Goal: Task Accomplishment & Management: Complete application form

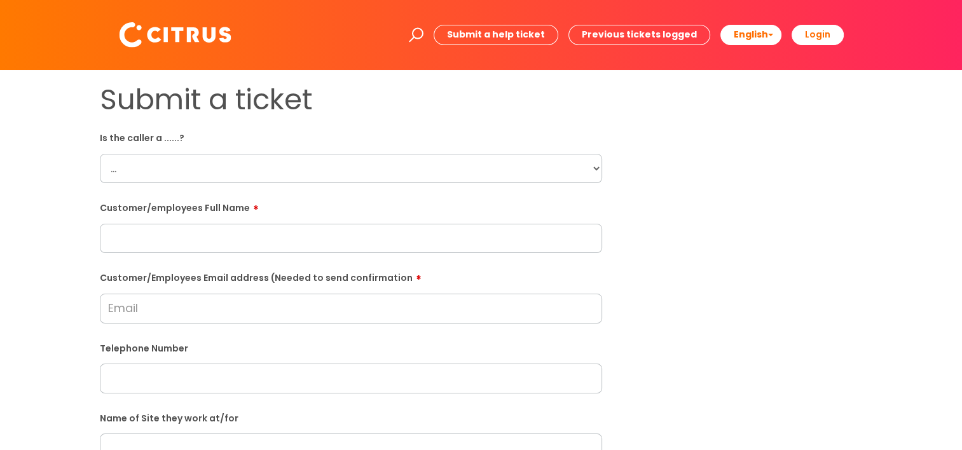
click at [237, 156] on select "... Citrus Customer Citrus Employee Contractor Supplier" at bounding box center [351, 168] width 502 height 29
select select "Citrus Customer"
click at [100, 154] on select "... Citrus Customer Citrus Employee Contractor Supplier" at bounding box center [351, 168] width 502 height 29
click at [598, 209] on label "Customer/employees Full Name" at bounding box center [351, 205] width 502 height 15
click at [226, 242] on input "text" at bounding box center [351, 238] width 502 height 29
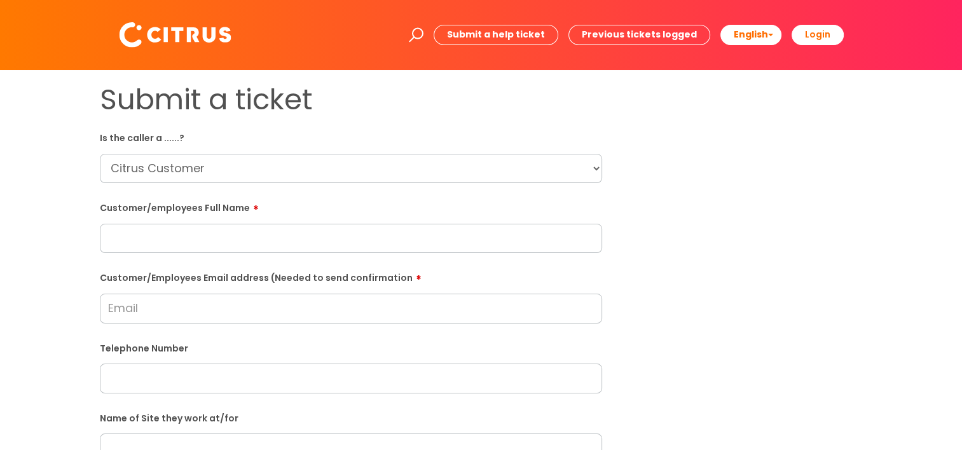
paste input "Ajay"
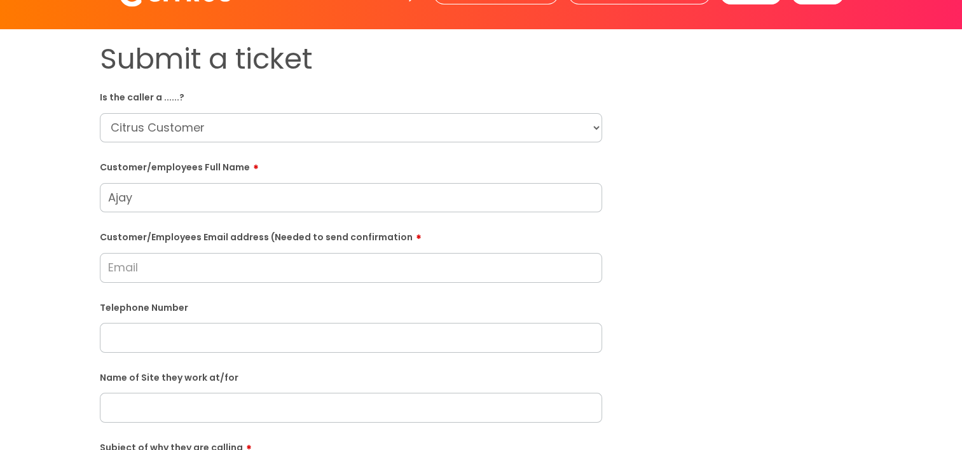
scroll to position [64, 0]
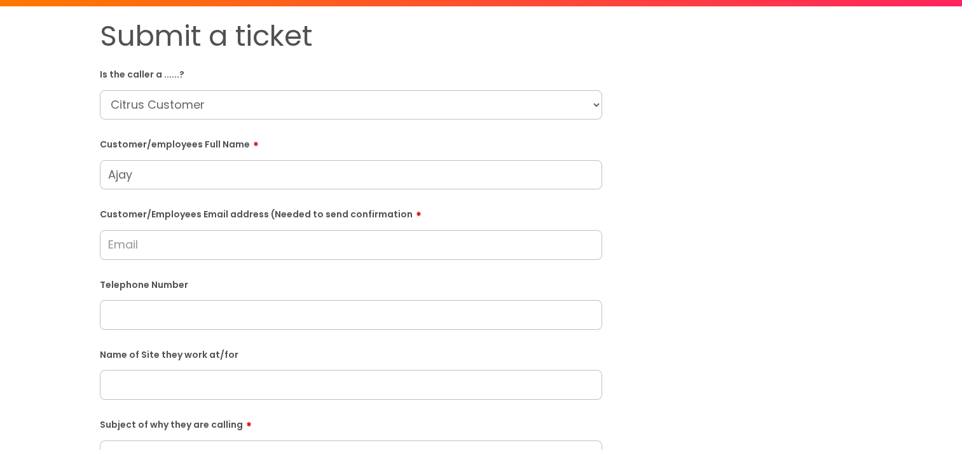
type input "Ajay"
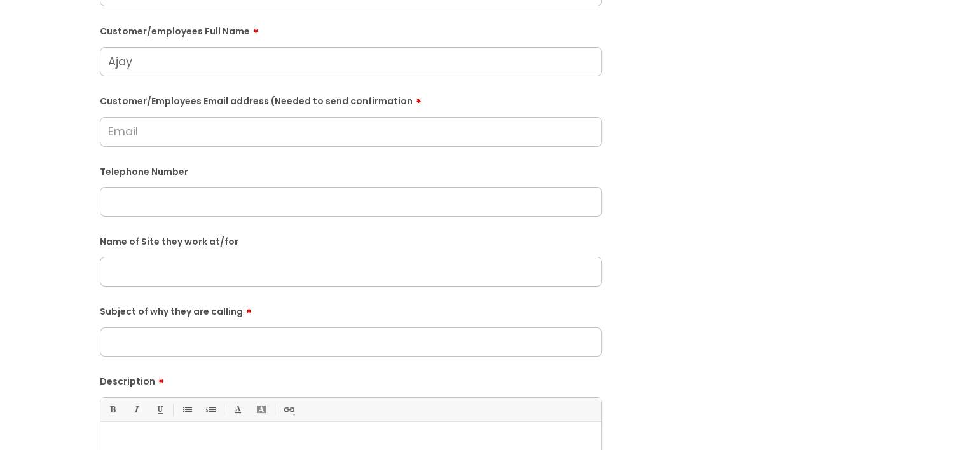
scroll to position [254, 0]
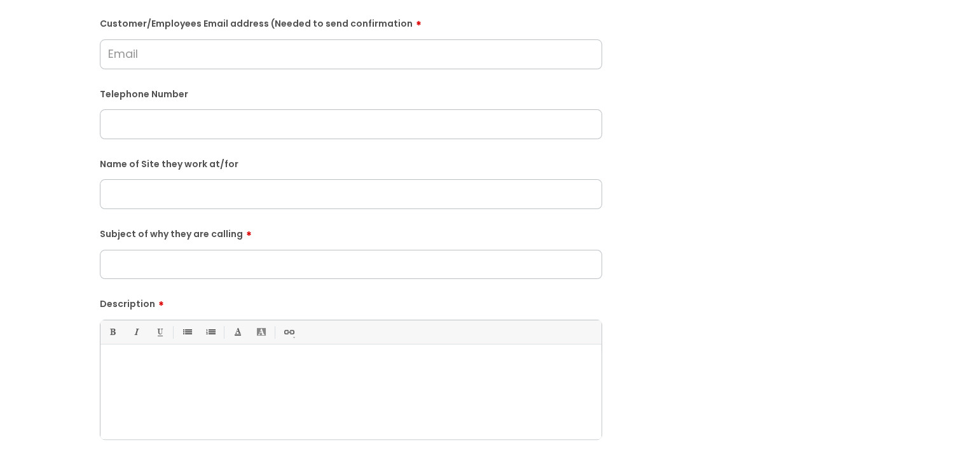
click at [130, 260] on input "Subject of why they are calling" at bounding box center [351, 264] width 502 height 29
click at [206, 353] on div at bounding box center [350, 395] width 501 height 88
paste div
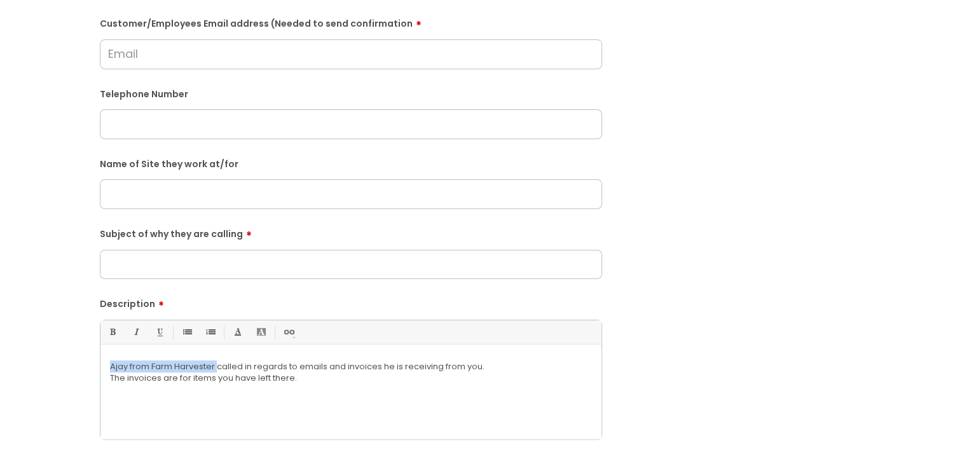
drag, startPoint x: 218, startPoint y: 365, endPoint x: 39, endPoint y: 367, distance: 179.2
click at [44, 367] on div "Submit a ticket Is the caller a ......? ... Citrus Customer Citrus Employee Con…" at bounding box center [481, 193] width 936 height 731
click at [108, 379] on div "He called in regards to emails and invoices he is receiving from you. The invo…" at bounding box center [350, 395] width 501 height 88
click at [254, 374] on p at bounding box center [351, 377] width 482 height 11
click at [317, 371] on p "He called in regards to emails and invoices he is receiving from you. The invoi…" at bounding box center [351, 366] width 482 height 11
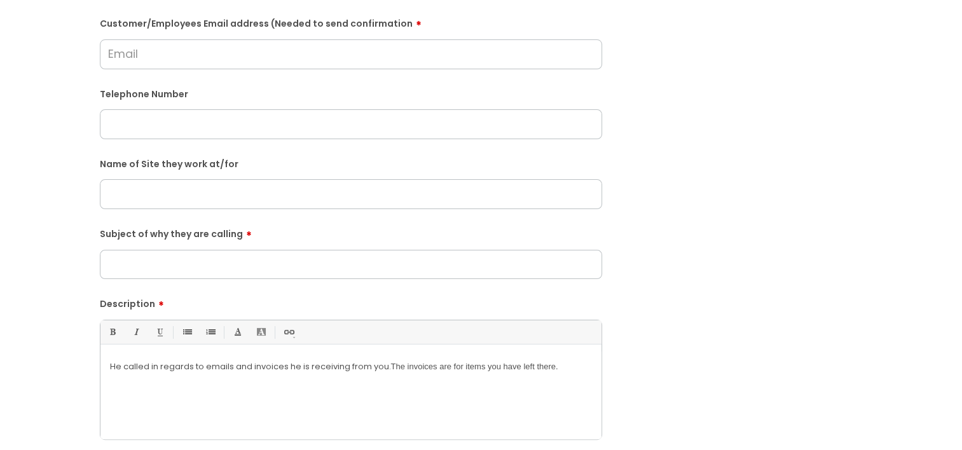
drag, startPoint x: 418, startPoint y: 373, endPoint x: 430, endPoint y: 378, distance: 12.5
click at [419, 373] on p at bounding box center [351, 377] width 482 height 11
click at [465, 371] on p "He called in regards to emails and invoices he is receiving from you. The invoi…" at bounding box center [351, 366] width 482 height 11
click at [590, 366] on p "He called in regards to emails and invoices he is receiving from you. The invoi…" at bounding box center [351, 366] width 482 height 11
click at [569, 371] on p "He called in regards to emails and invoices he is receiving from you. The invoi…" at bounding box center [351, 366] width 482 height 11
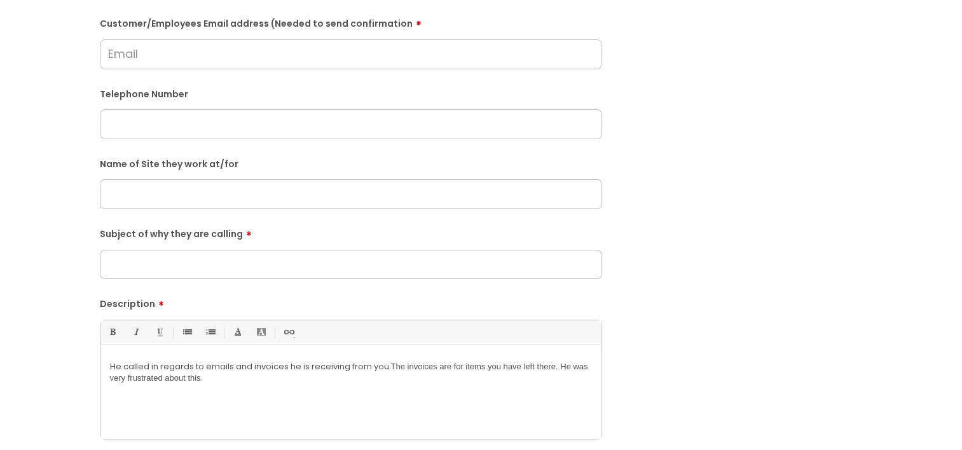
click at [231, 372] on p "He called in regards to emails and invoices he is receiving from you. The invoi…" at bounding box center [351, 372] width 482 height 23
click at [228, 381] on p "He called in regards to emails and invoices he is receiving from you. The invoi…" at bounding box center [351, 372] width 482 height 23
click at [304, 385] on p at bounding box center [351, 389] width 482 height 11
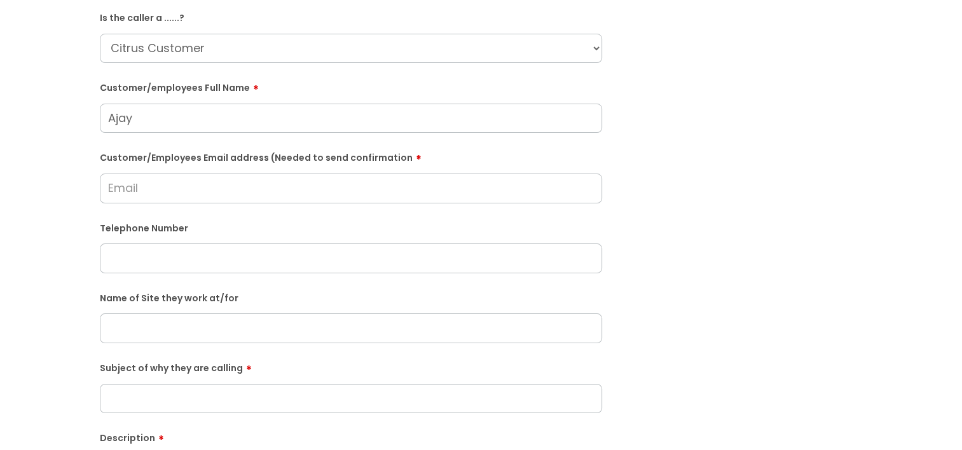
scroll to position [127, 0]
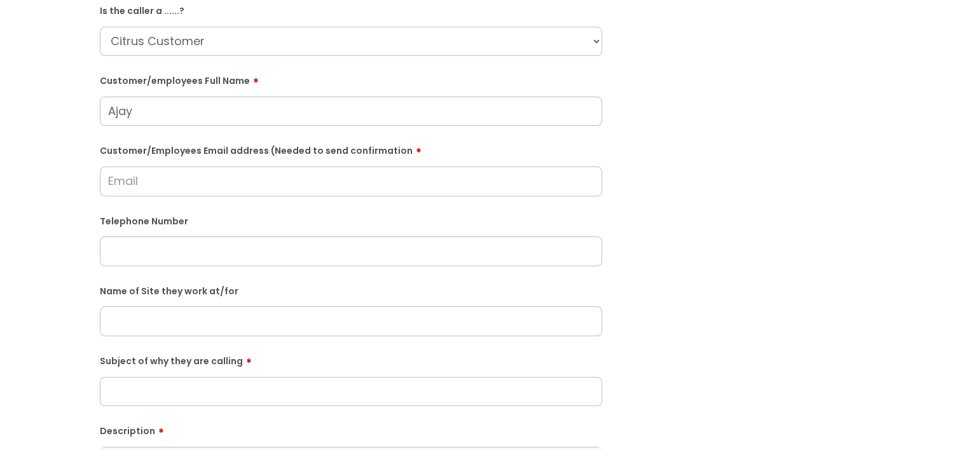
click at [186, 179] on input "Customer/Employees Email address (Needed to send confirmation" at bounding box center [351, 181] width 502 height 29
type input "hamfarm eastley@ harvester.co.uk"
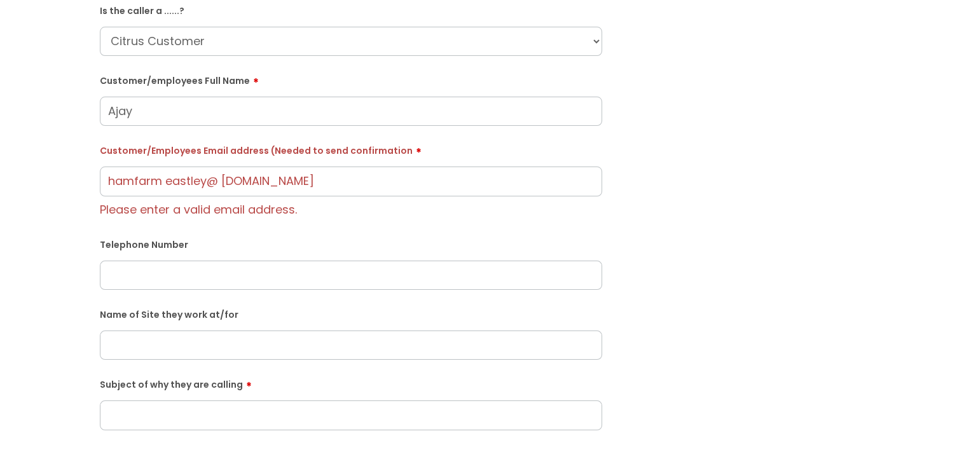
click at [252, 276] on form "Is the caller a ......? ... Citrus Customer Citrus Employee Contractor Supplier…" at bounding box center [351, 345] width 502 height 691
paste input "07415650248"
type input "07415650248"
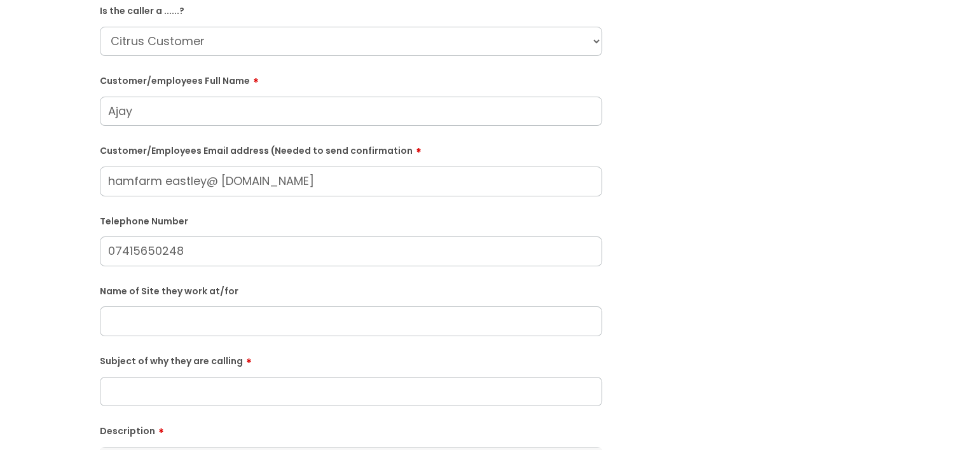
drag, startPoint x: 204, startPoint y: 186, endPoint x: 93, endPoint y: 178, distance: 110.8
click at [93, 178] on div "Submit a ticket Is the caller a ......? ... Citrus Customer Citrus Employee Con…" at bounding box center [350, 321] width 521 height 731
click at [180, 190] on input "hamfarm eastley@ harvester.co.uk" at bounding box center [351, 181] width 502 height 29
paste input "Eastleigh"
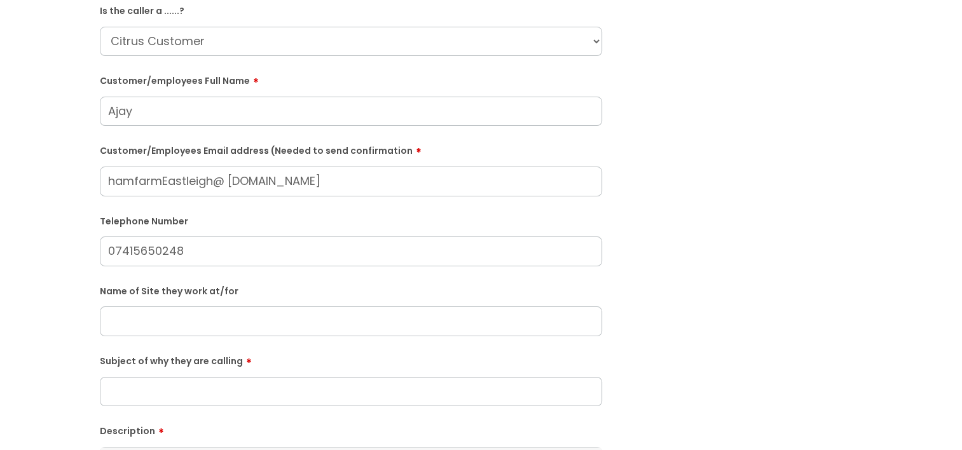
click at [170, 184] on input "hamfarmEastleigh@ harvester.co.uk" at bounding box center [351, 181] width 502 height 29
click at [229, 182] on input "hamfarmeastleigh@ harvester.co.uk" at bounding box center [351, 181] width 502 height 29
drag, startPoint x: 317, startPoint y: 183, endPoint x: 22, endPoint y: 193, distance: 295.1
click at [22, 193] on div "Submit a ticket Is the caller a ......? ... Citrus Customer Citrus Employee Con…" at bounding box center [481, 321] width 936 height 731
type input "hamfarmeastleigh@harvester.co.uk"
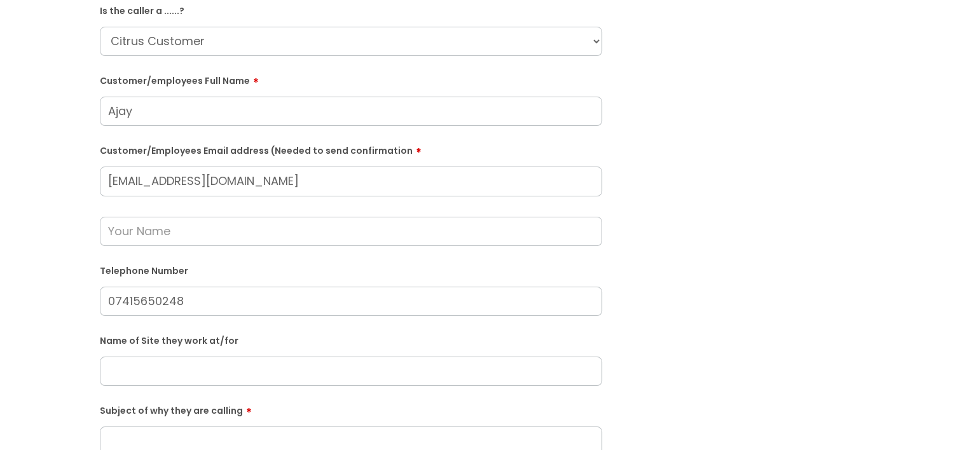
click at [231, 237] on input "text" at bounding box center [351, 231] width 502 height 29
type input "Laura"
click at [180, 374] on input "text" at bounding box center [351, 371] width 502 height 29
paste input "Farm Harvester"
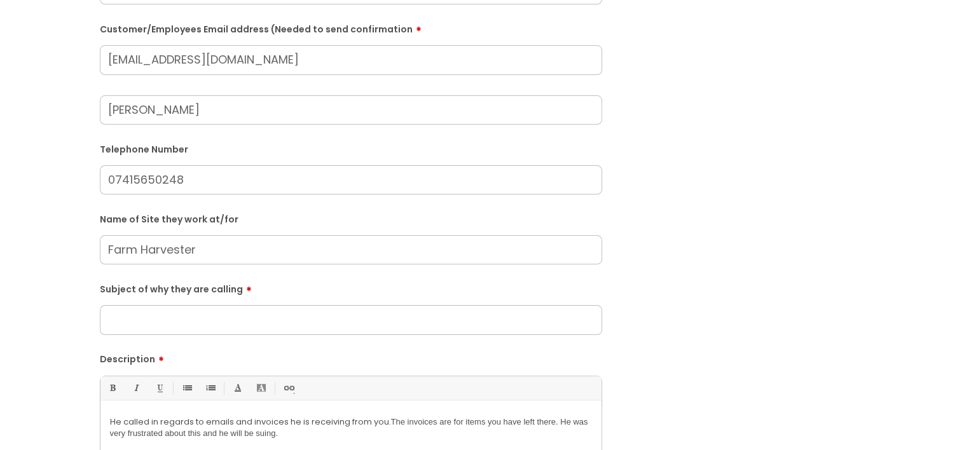
scroll to position [254, 0]
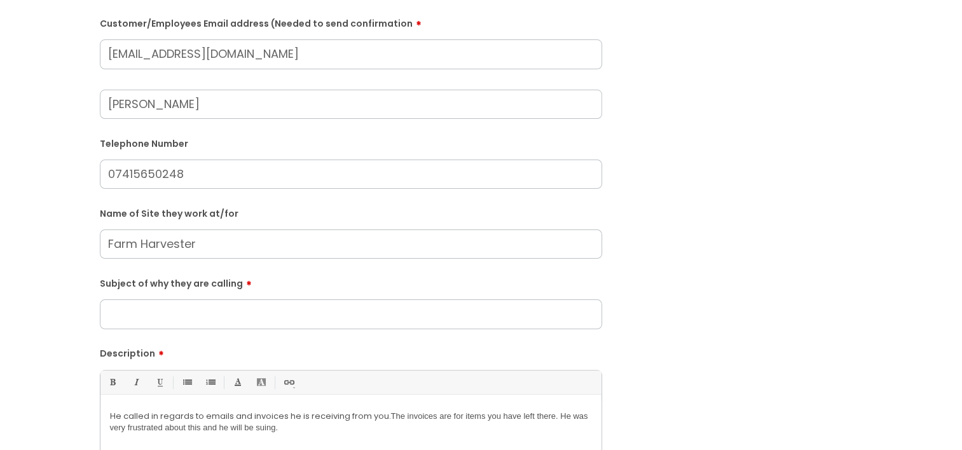
type input "Farm Harvester"
click at [191, 310] on input "Subject of why they are calling" at bounding box center [351, 313] width 502 height 29
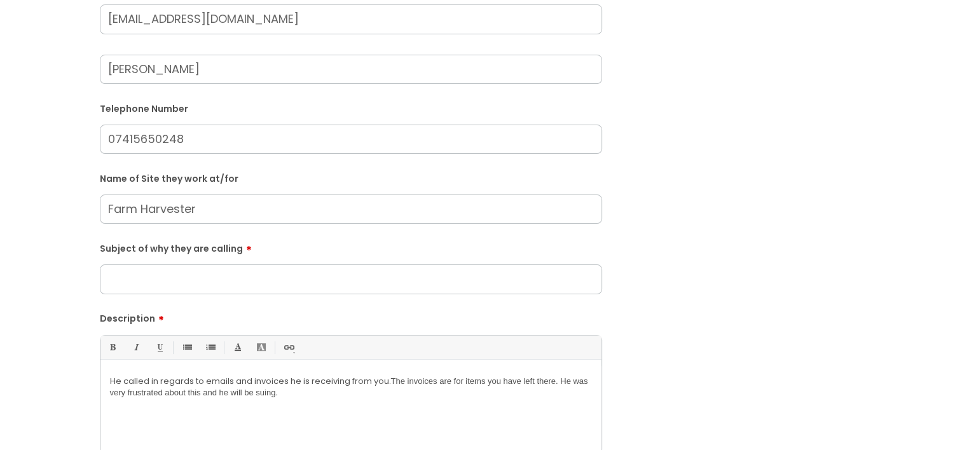
scroll to position [318, 0]
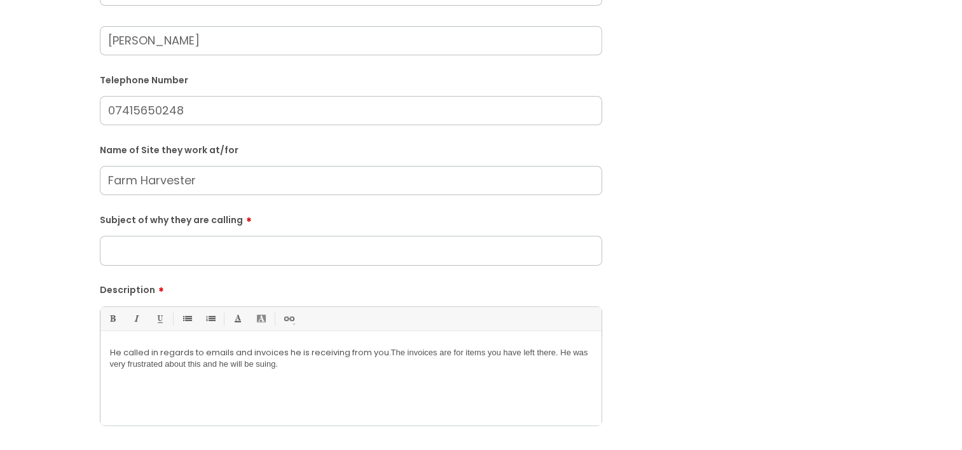
click at [159, 252] on input "Subject of why they are calling" at bounding box center [351, 250] width 502 height 29
click at [297, 366] on p "He called in regards to emails and invoices he is receiving from you. The invoi…" at bounding box center [351, 358] width 482 height 23
click at [367, 358] on p "He called in regards to emails and invoices he is receiving from you. The invoi…" at bounding box center [351, 358] width 482 height 23
click at [554, 356] on span "The invoices are for items you have left there. He was very frustrated about th…" at bounding box center [349, 358] width 478 height 21
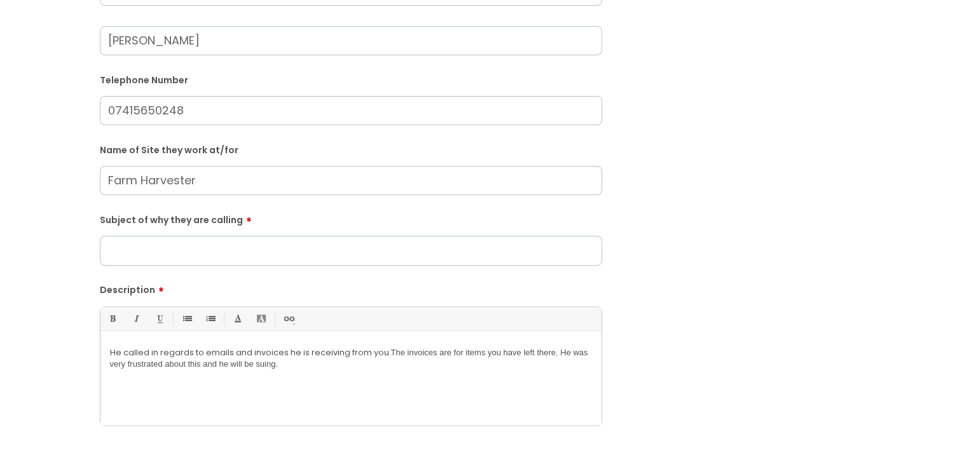
click at [259, 370] on p "He called in regards to emails and invoices he is receiving from you. The invoi…" at bounding box center [351, 358] width 482 height 23
click at [305, 369] on p "He called in regards to emails and invoices he is receiving from you. The invoi…" at bounding box center [351, 358] width 482 height 23
click at [289, 366] on p "He called in regards to emails and invoices he is receiving from you. The invoi…" at bounding box center [351, 358] width 482 height 23
click at [279, 369] on span "The invoices are for items you have left there. He was very frustrated about th…" at bounding box center [349, 358] width 478 height 21
click at [218, 369] on p "He called in regards to emails and invoices he is receiving from you. The invoi…" at bounding box center [351, 358] width 482 height 23
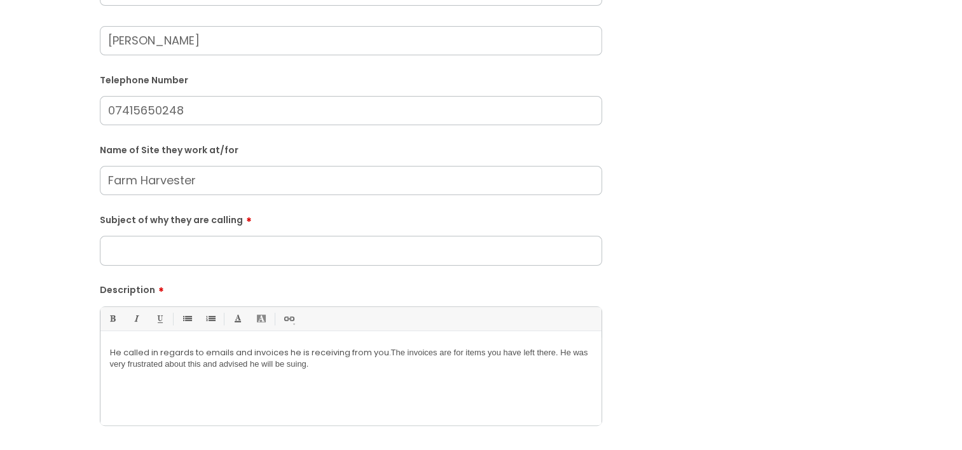
click at [316, 374] on p at bounding box center [351, 375] width 482 height 11
click at [491, 366] on span "The invoices are for items you have left there. He was very frustrated about th…" at bounding box center [349, 358] width 478 height 21
click at [358, 247] on input "Subject of why they are calling" at bounding box center [351, 250] width 502 height 29
click at [237, 257] on input "Frustrated caller -" at bounding box center [351, 250] width 502 height 29
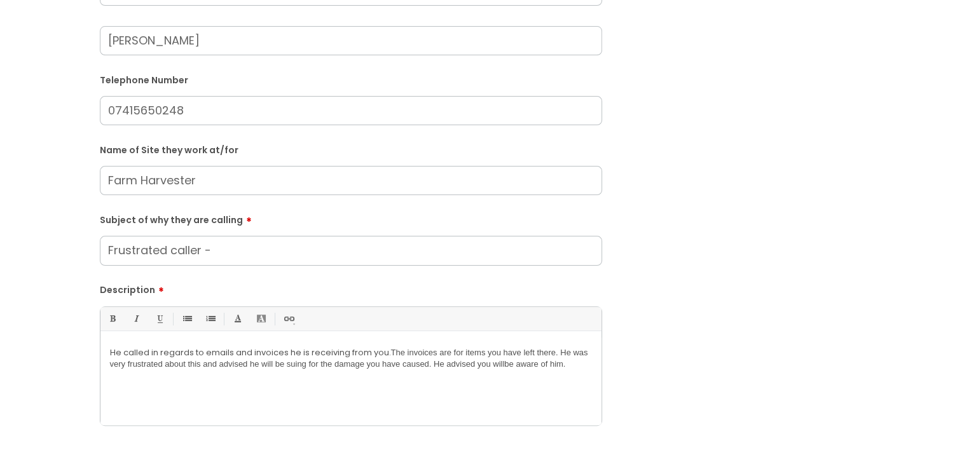
paste input "Farm Harvester"
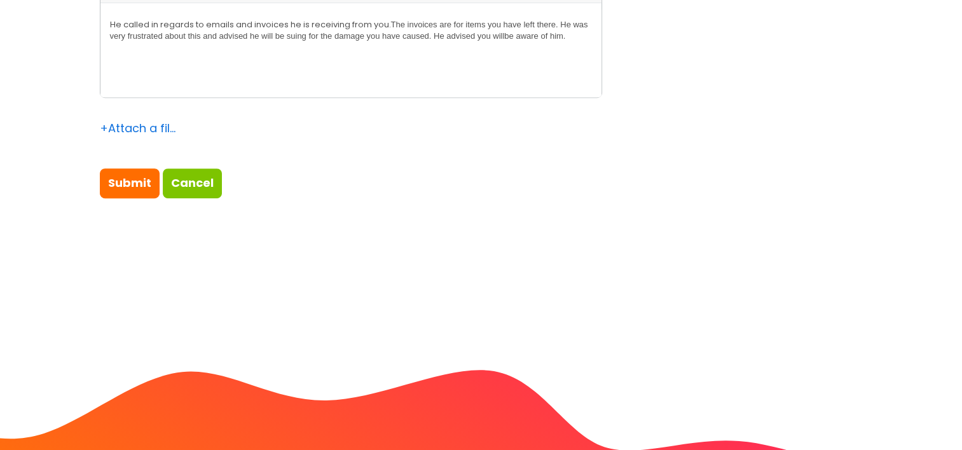
scroll to position [636, 0]
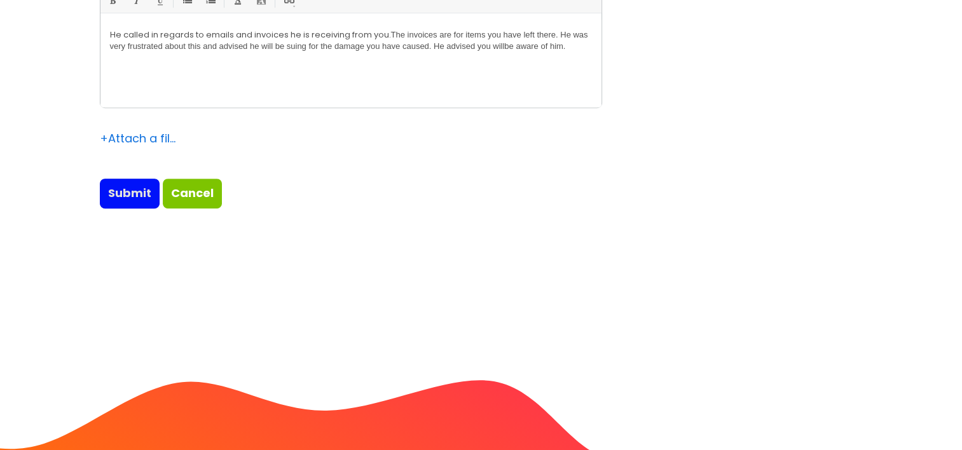
type input "Frustrated caller - Farm Harvester"
drag, startPoint x: 123, startPoint y: 187, endPoint x: 39, endPoint y: 198, distance: 84.6
click at [123, 187] on input "Submit" at bounding box center [130, 193] width 60 height 29
type input "Please Wait..."
